Goal: Obtain resource: Download file/media

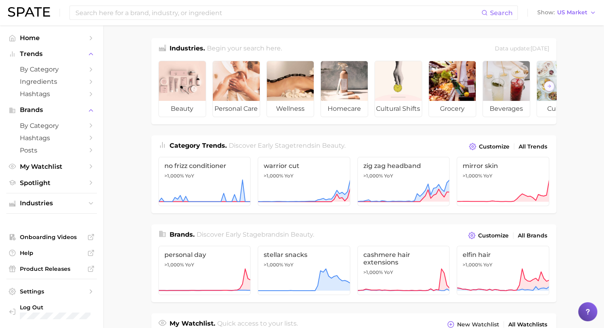
click at [343, 17] on input at bounding box center [278, 12] width 406 height 13
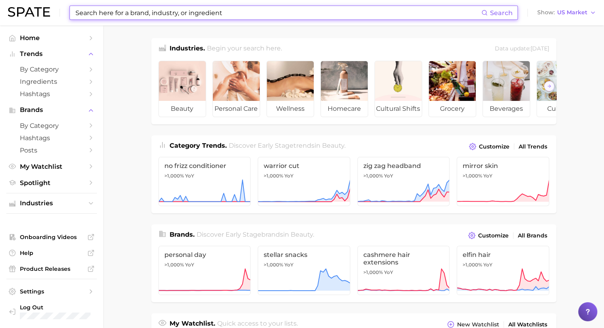
paste input "[MEDICAL_DATA]"
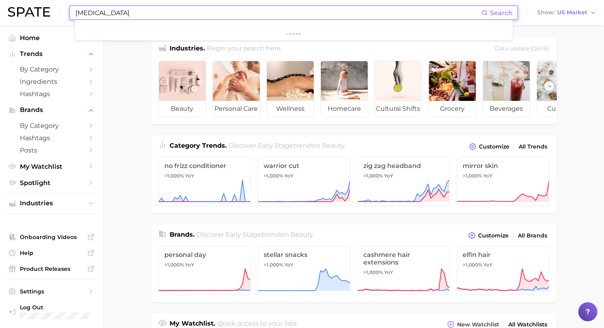
type input "[MEDICAL_DATA]"
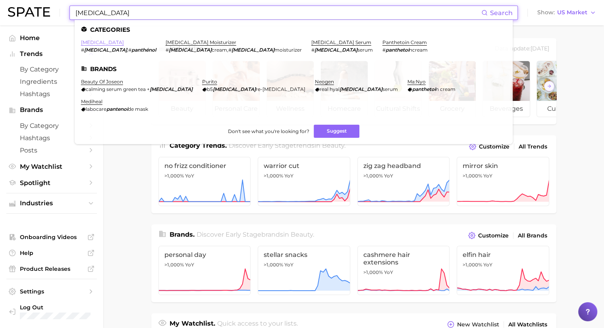
click at [87, 44] on link "[MEDICAL_DATA]" at bounding box center [102, 42] width 43 height 6
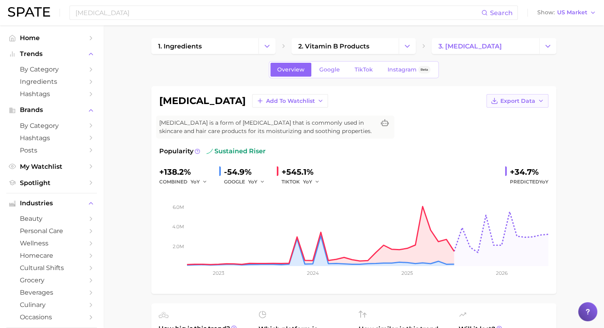
click at [540, 102] on icon "button" at bounding box center [540, 101] width 6 height 6
click at [511, 130] on span "Time Series Image" at bounding box center [500, 130] width 53 height 7
click at [516, 100] on span "Export Data" at bounding box center [517, 101] width 35 height 7
click at [508, 113] on span "Time Series CSV" at bounding box center [497, 115] width 46 height 7
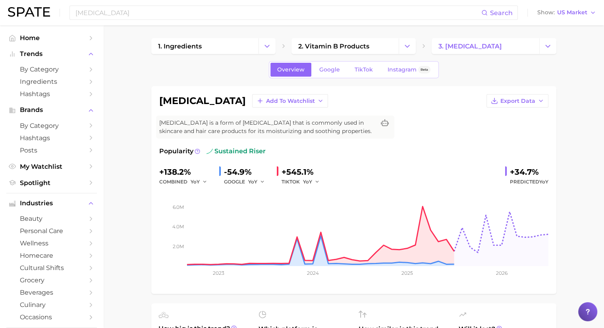
click at [542, 100] on polyline "button" at bounding box center [540, 101] width 3 height 2
click at [520, 127] on span "Time Series Image" at bounding box center [500, 130] width 53 height 7
